Goal: Transaction & Acquisition: Purchase product/service

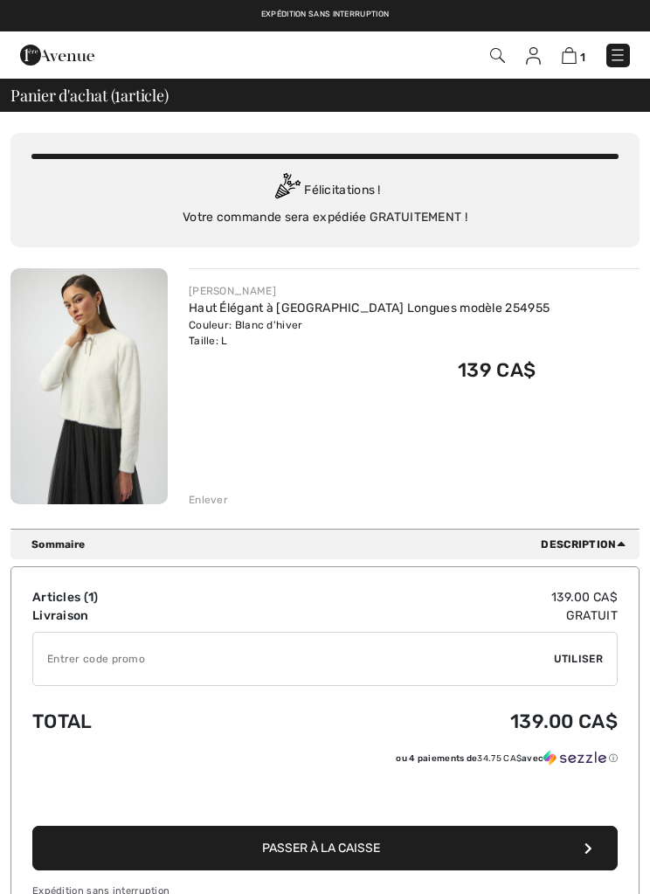
click at [198, 655] on input "TEXT" at bounding box center [293, 659] width 521 height 52
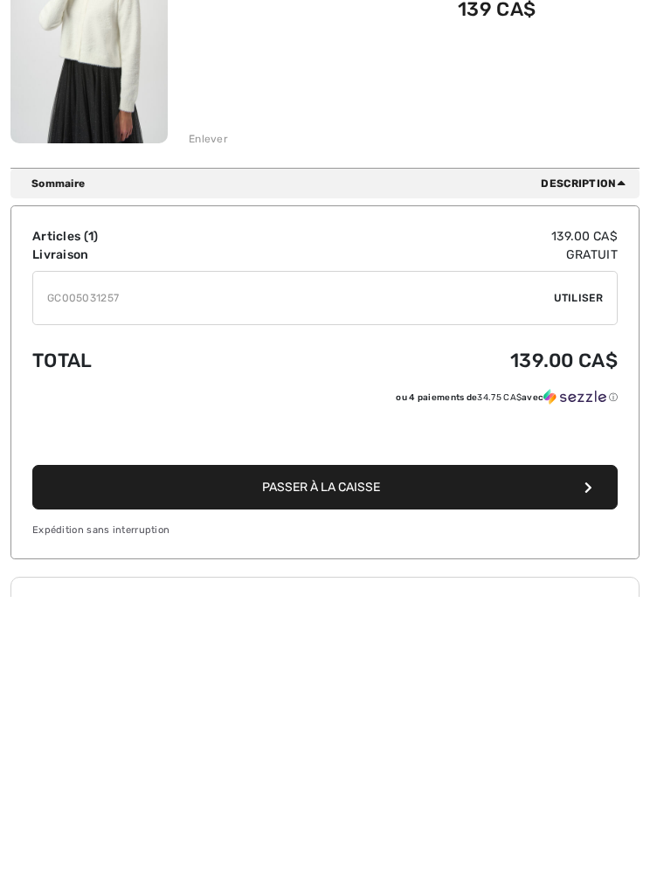
type input "GC005031257"
click at [594, 569] on div "✔ Utiliser Enlever" at bounding box center [325, 596] width 586 height 54
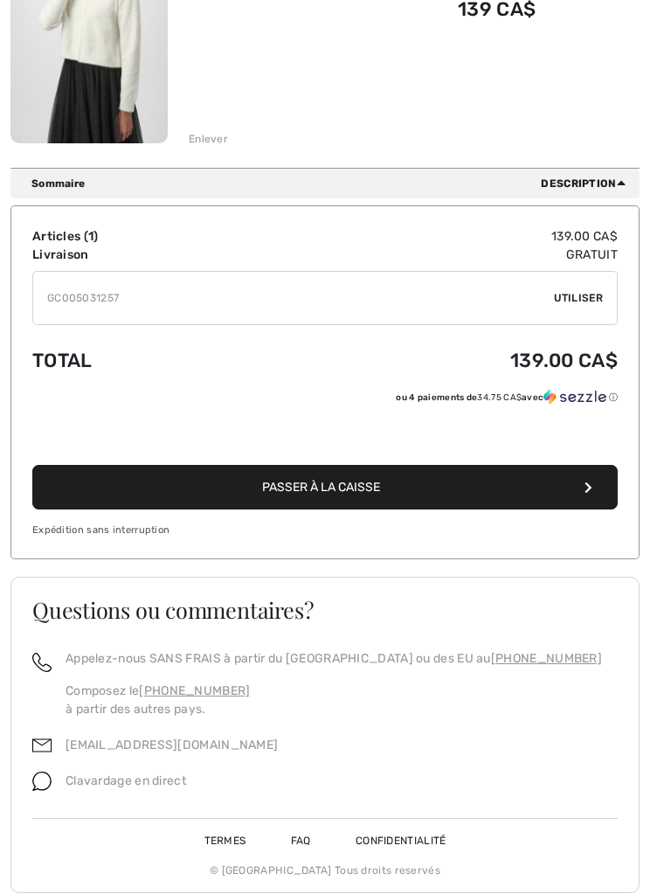
click at [581, 299] on span "Utiliser" at bounding box center [578, 298] width 49 height 16
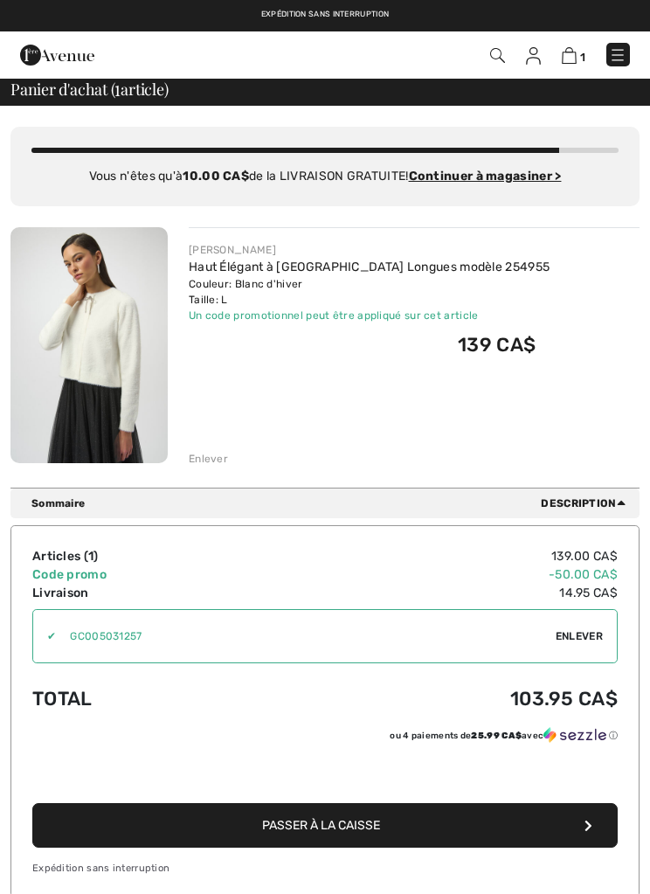
scroll to position [0, 0]
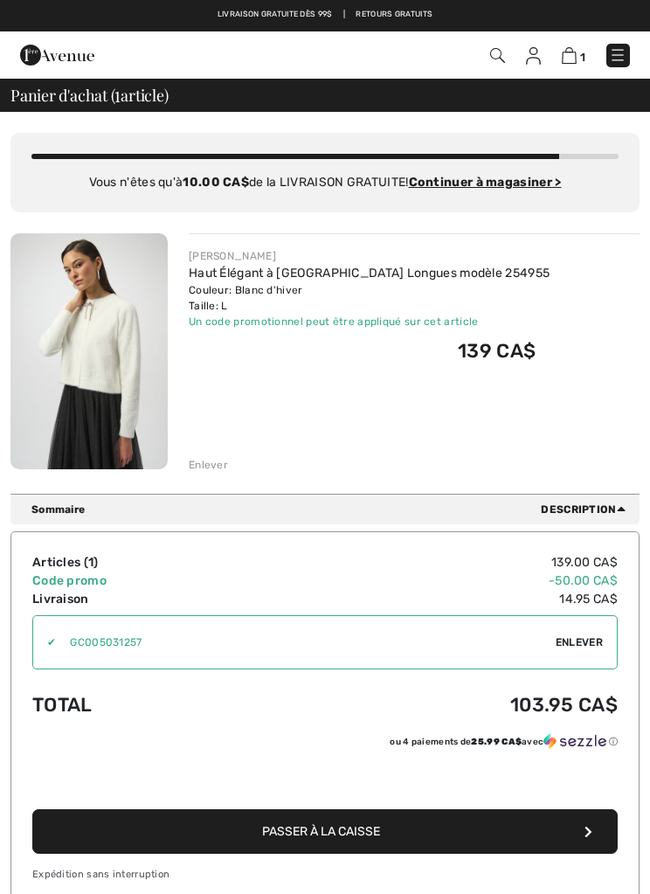
click at [537, 55] on img at bounding box center [533, 55] width 15 height 17
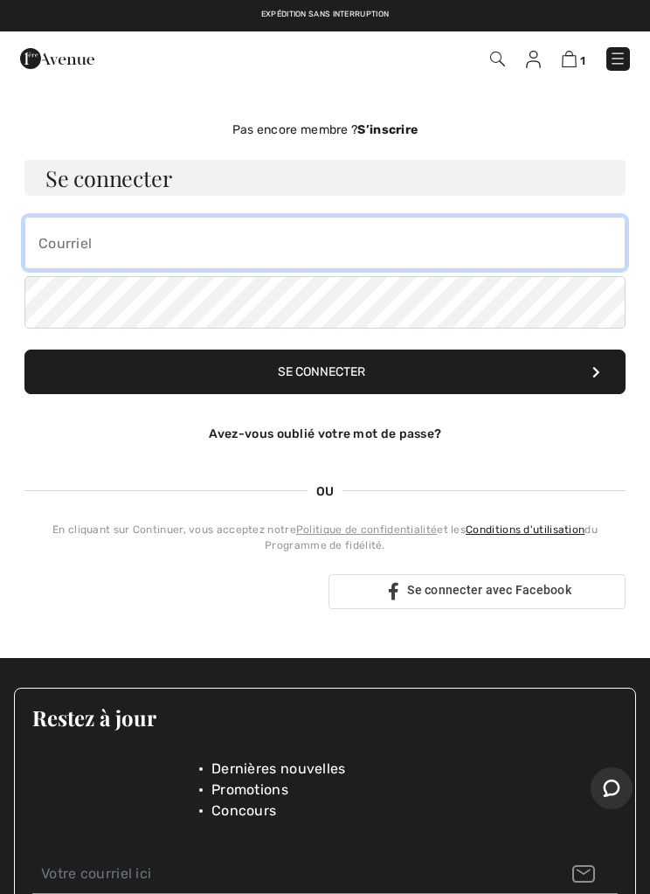
click at [129, 234] on input "email" at bounding box center [324, 243] width 601 height 52
type input "dbeaudriault@gmail.com"
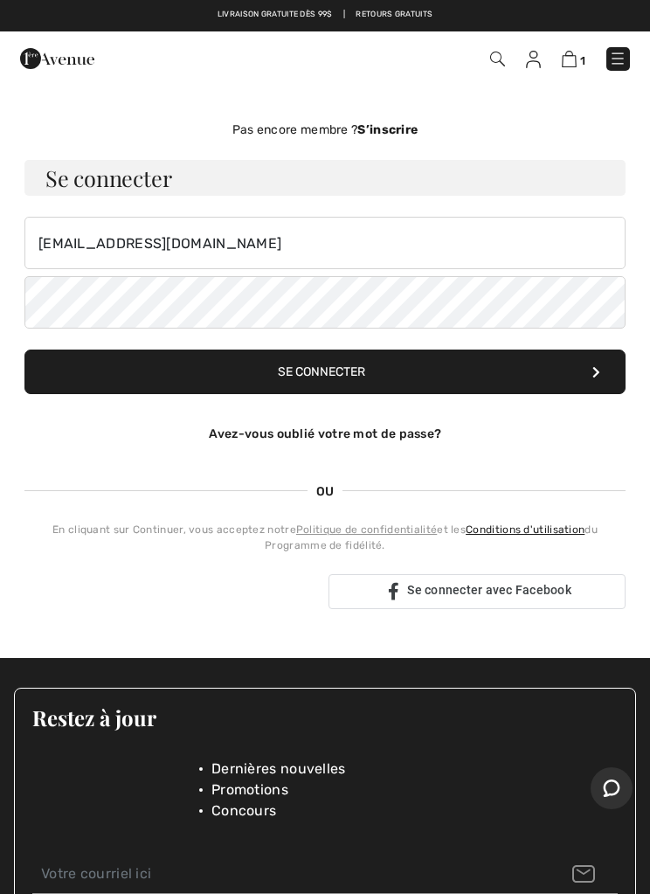
click at [145, 368] on button "Se connecter" at bounding box center [324, 372] width 601 height 45
click at [169, 375] on button "Se connecter" at bounding box center [324, 372] width 601 height 45
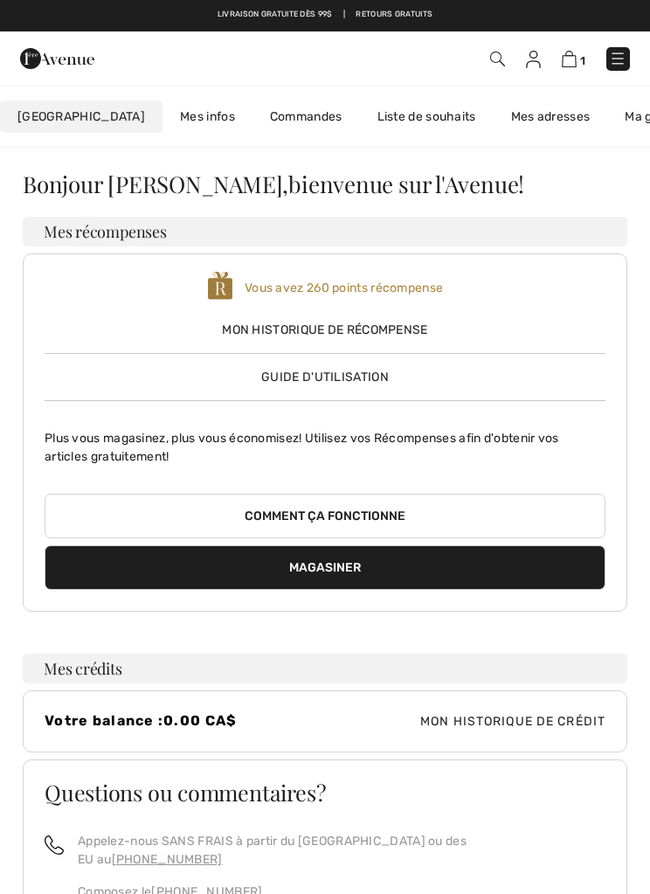
click at [571, 52] on img at bounding box center [569, 59] width 15 height 17
click at [570, 60] on img at bounding box center [569, 59] width 15 height 17
click at [566, 59] on img at bounding box center [569, 59] width 15 height 17
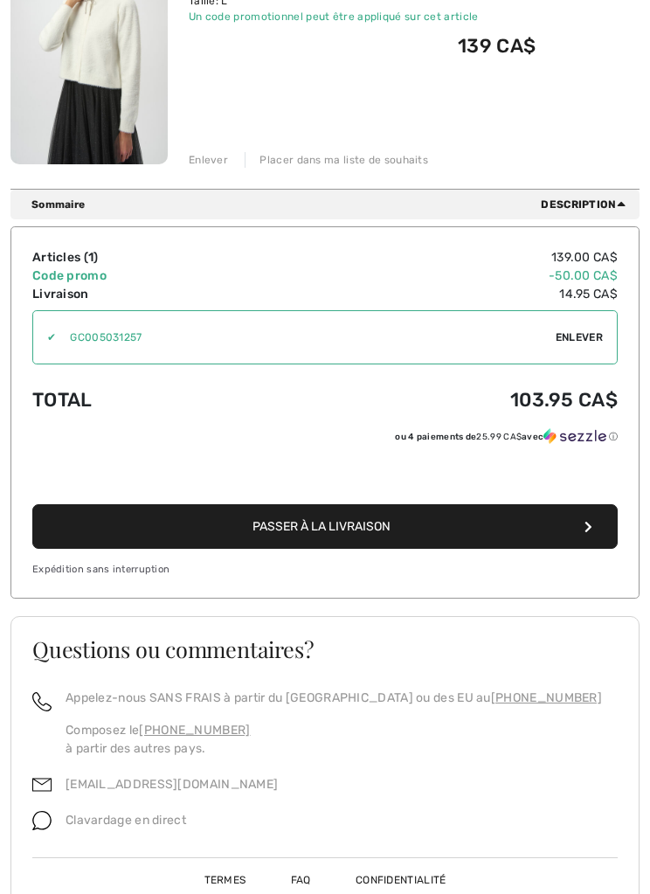
scroll to position [306, 0]
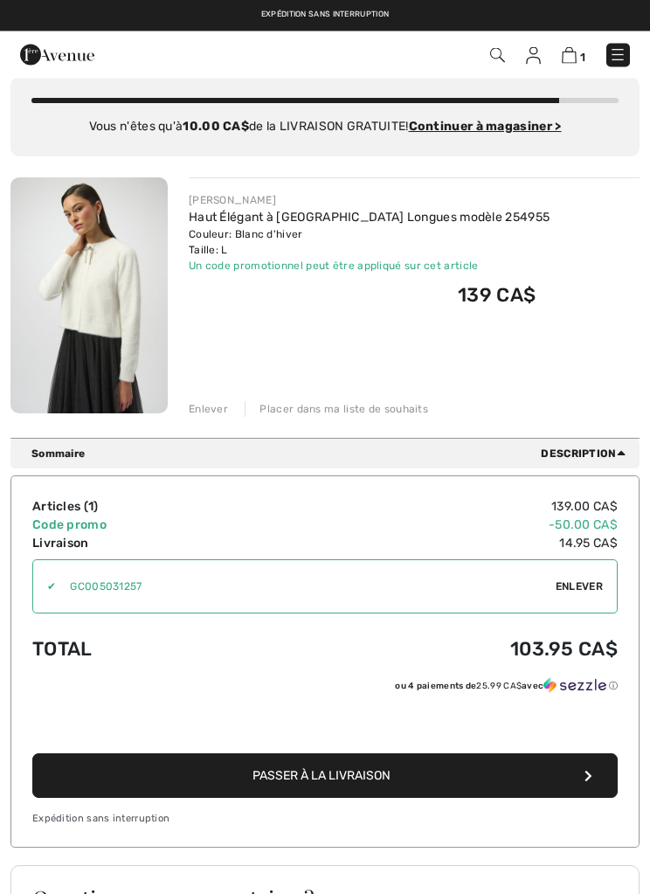
click at [413, 768] on button "Passer à la livraison" at bounding box center [325, 776] width 586 height 45
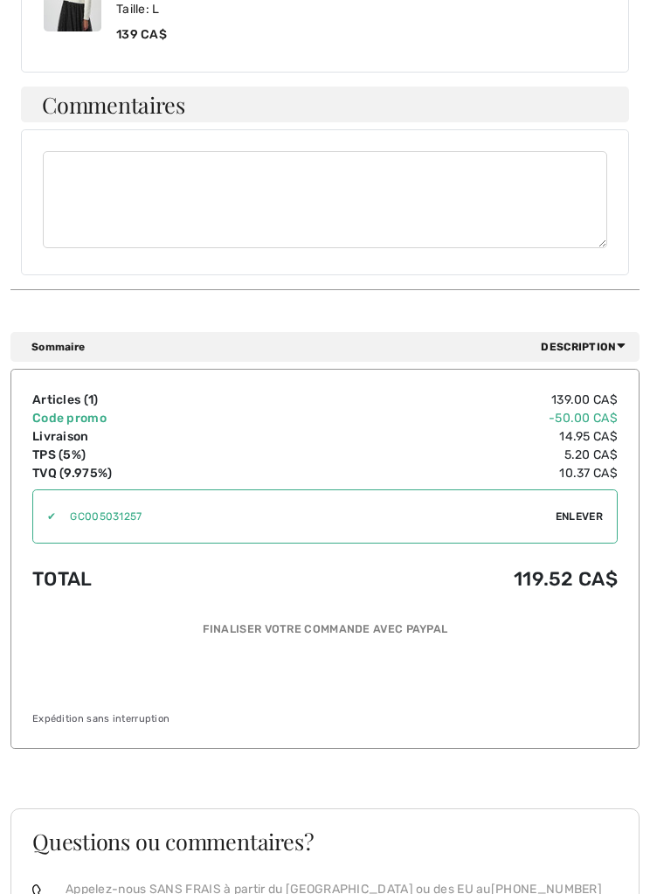
scroll to position [1018, 0]
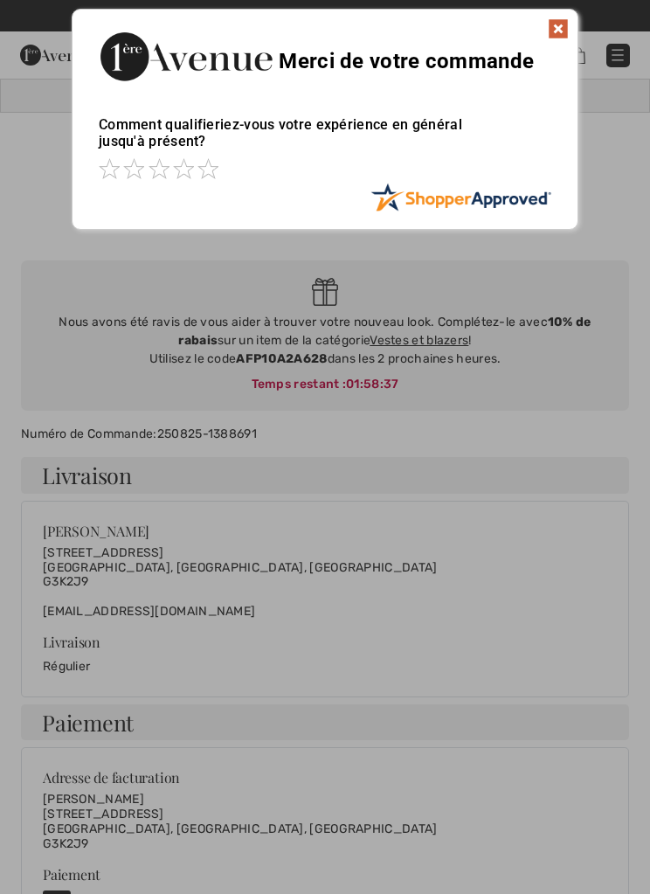
click at [594, 234] on div "Sorry! Something went wrong. Close Merci de votre commande Comment qualifieriez…" at bounding box center [325, 119] width 650 height 239
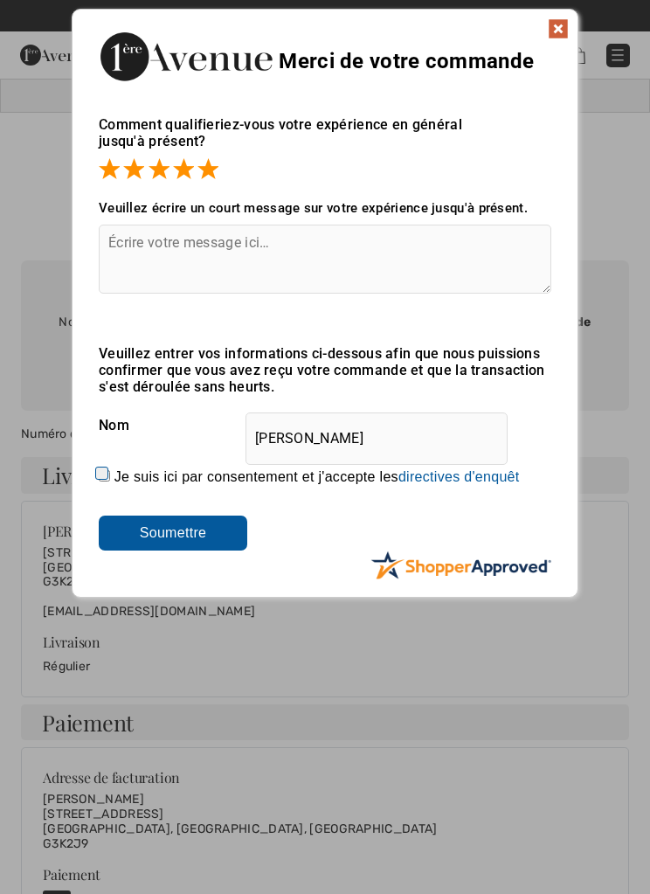
click at [186, 534] on input "Soumettre" at bounding box center [173, 533] width 149 height 35
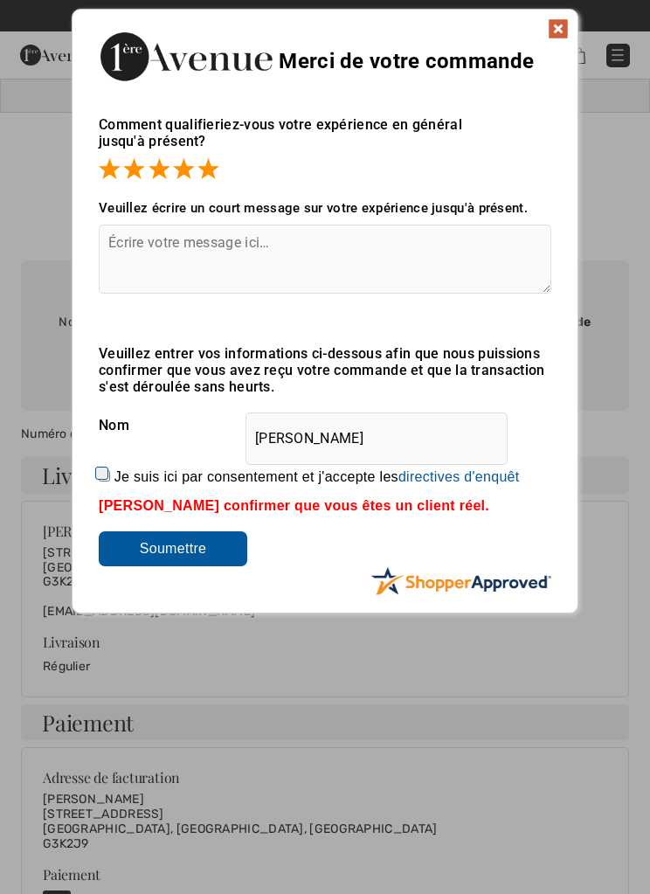
click at [101, 475] on input "Je suis ici par consentement et j'accepte les En soumettant une évaluation, vou…" at bounding box center [104, 475] width 11 height 11
checkbox input "true"
click at [198, 551] on input "Soumettre" at bounding box center [173, 548] width 149 height 35
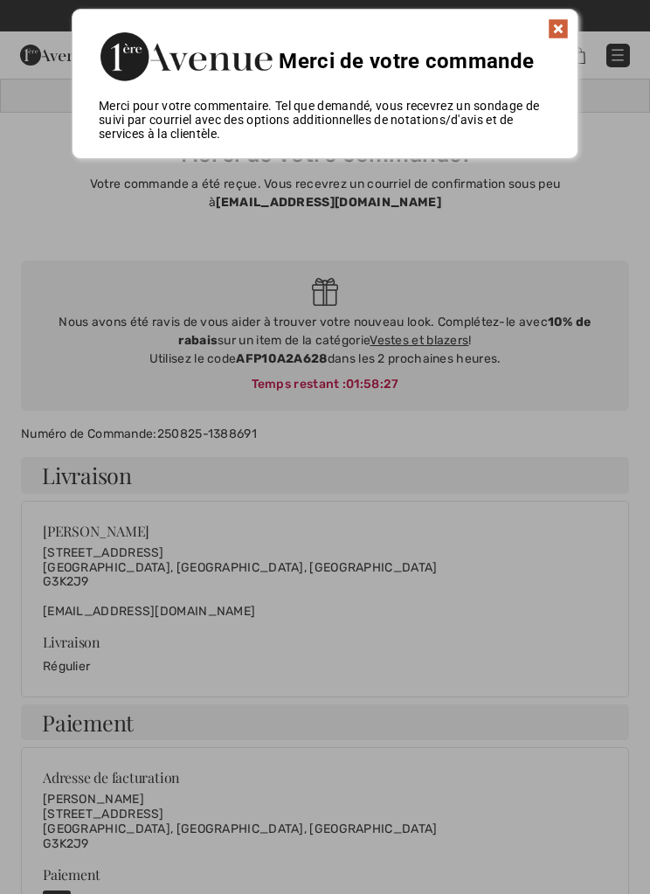
click at [559, 28] on img at bounding box center [558, 28] width 21 height 21
